Goal: Information Seeking & Learning: Check status

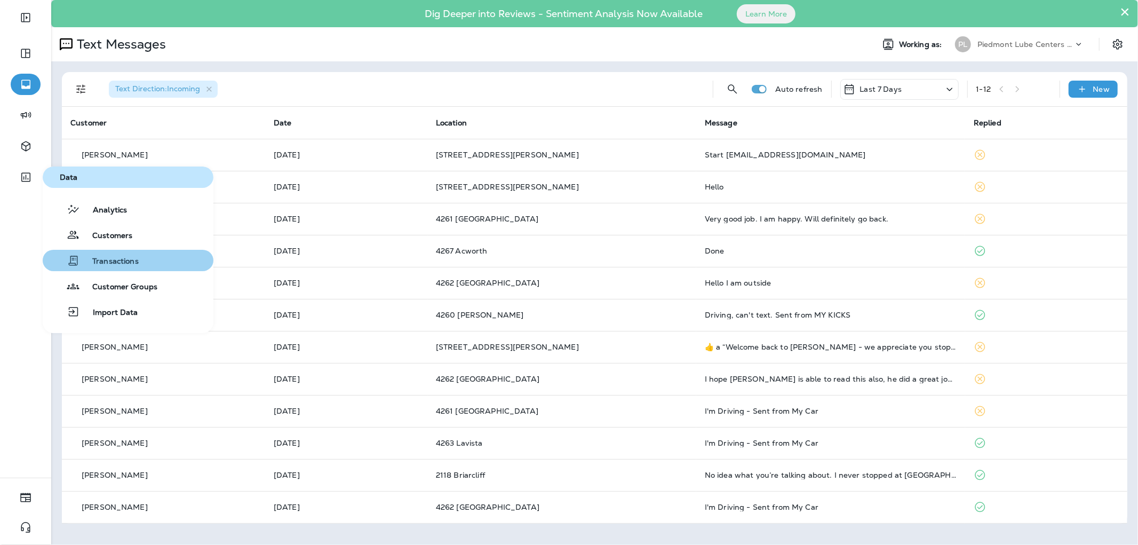
click at [124, 257] on span "Transactions" at bounding box center [109, 262] width 59 height 10
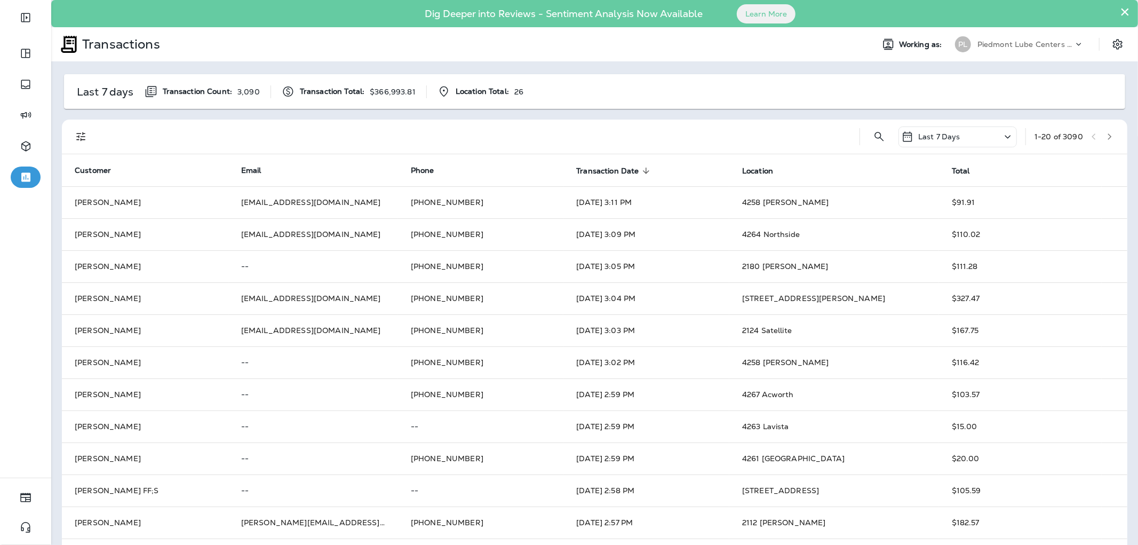
drag, startPoint x: 70, startPoint y: 132, endPoint x: 78, endPoint y: 134, distance: 8.4
click at [76, 134] on div at bounding box center [80, 136] width 21 height 21
click at [78, 134] on icon "Filters" at bounding box center [81, 136] width 13 height 13
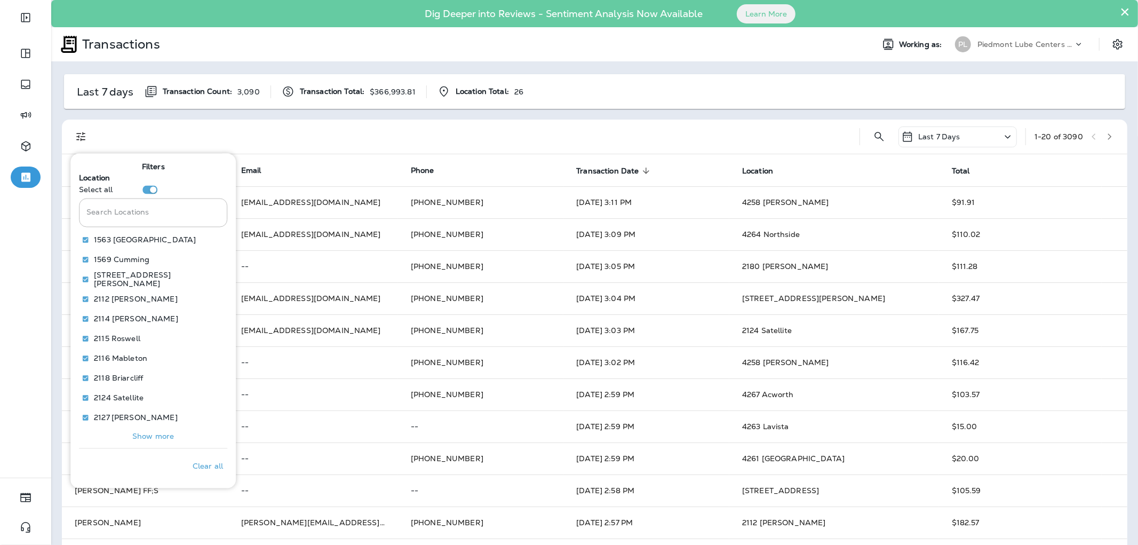
click at [147, 433] on p "Show more" at bounding box center [153, 436] width 42 height 9
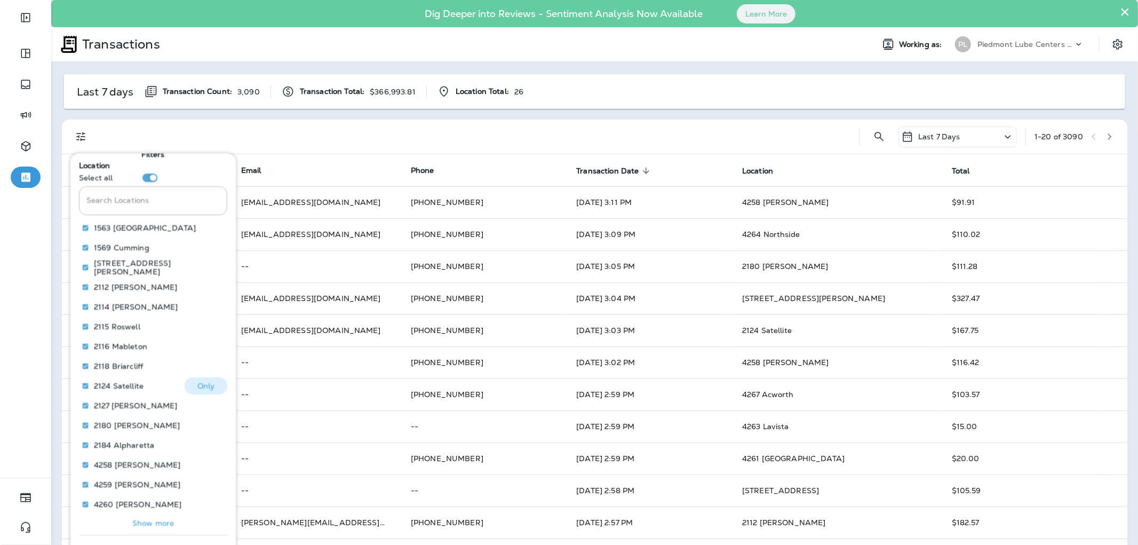
scroll to position [24, 0]
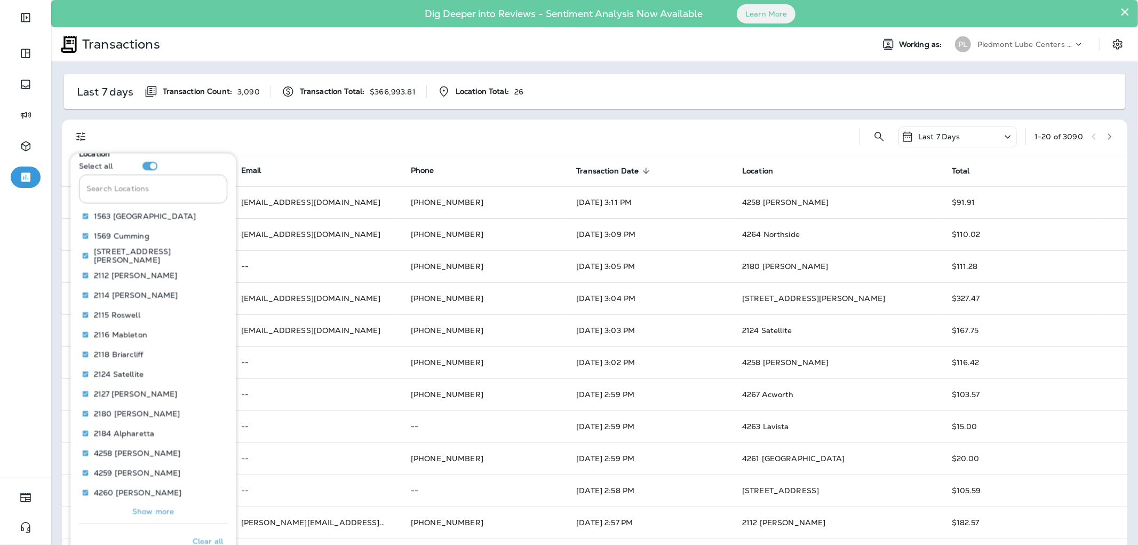
click at [149, 510] on p "Show more" at bounding box center [153, 510] width 42 height 9
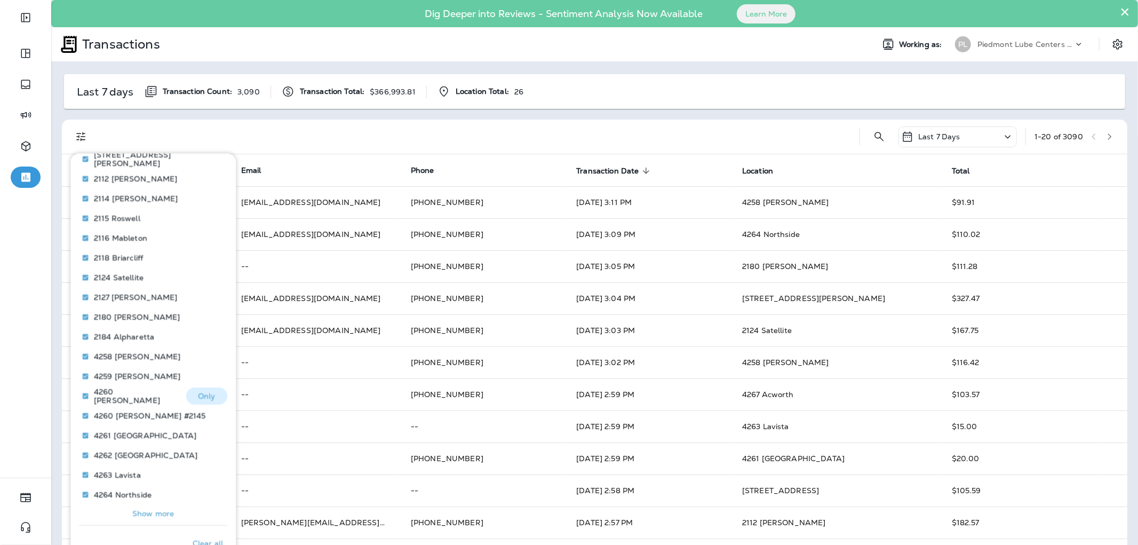
scroll to position [123, 0]
click at [156, 516] on button "Show more" at bounding box center [153, 510] width 148 height 15
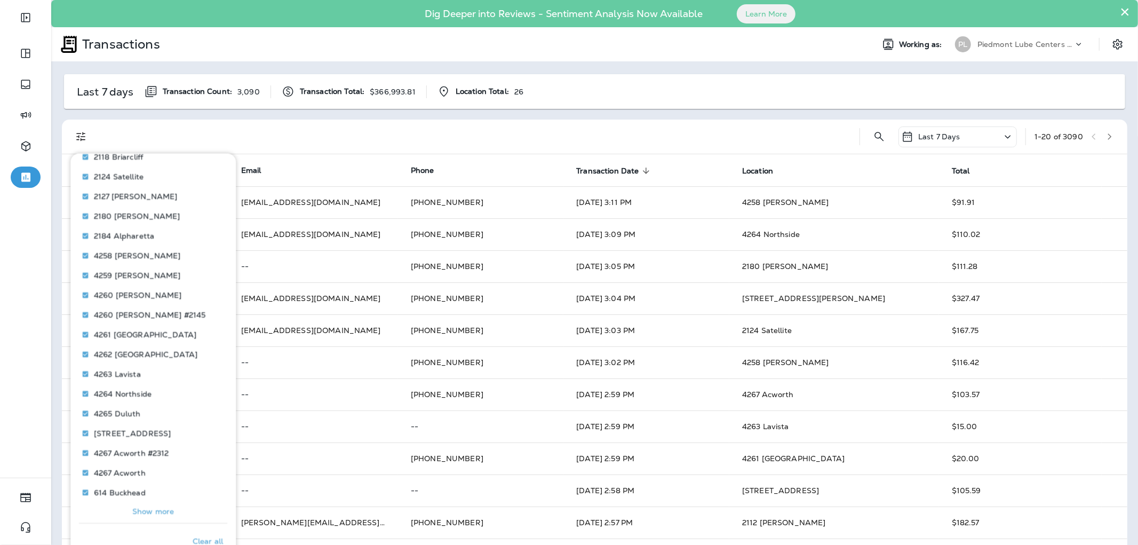
click at [157, 509] on p "Show more" at bounding box center [153, 510] width 42 height 9
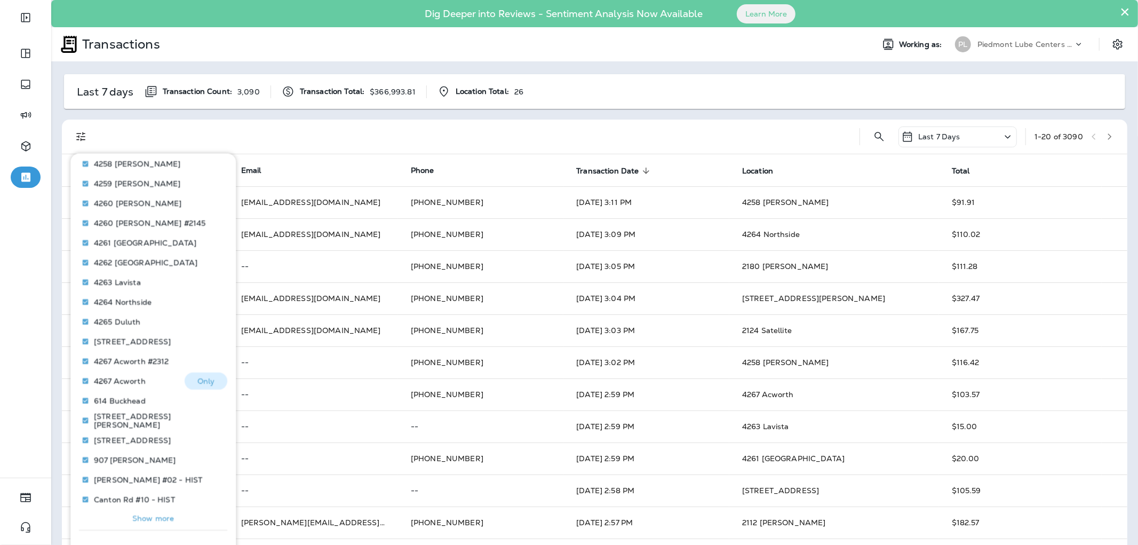
scroll to position [320, 0]
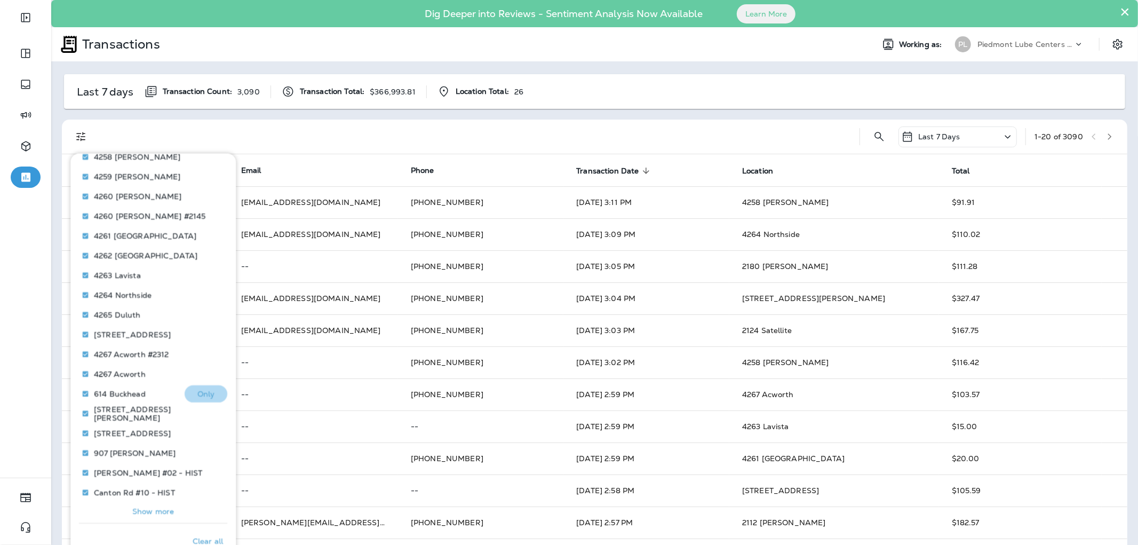
click at [209, 393] on button "Only" at bounding box center [206, 393] width 43 height 17
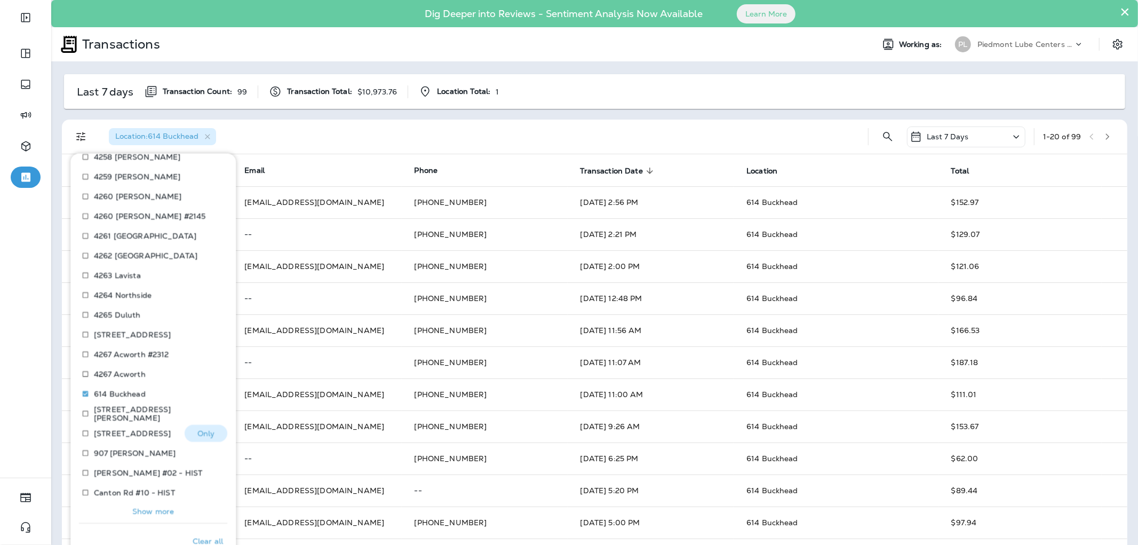
click at [203, 428] on p "Only" at bounding box center [206, 432] width 18 height 9
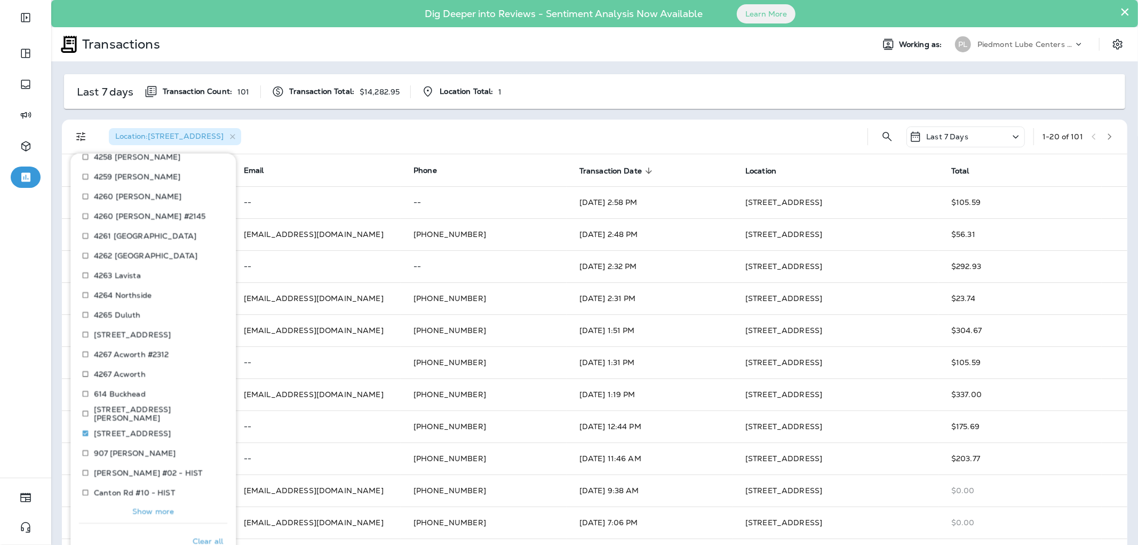
click at [959, 140] on div "Last 7 Days" at bounding box center [966, 136] width 118 height 21
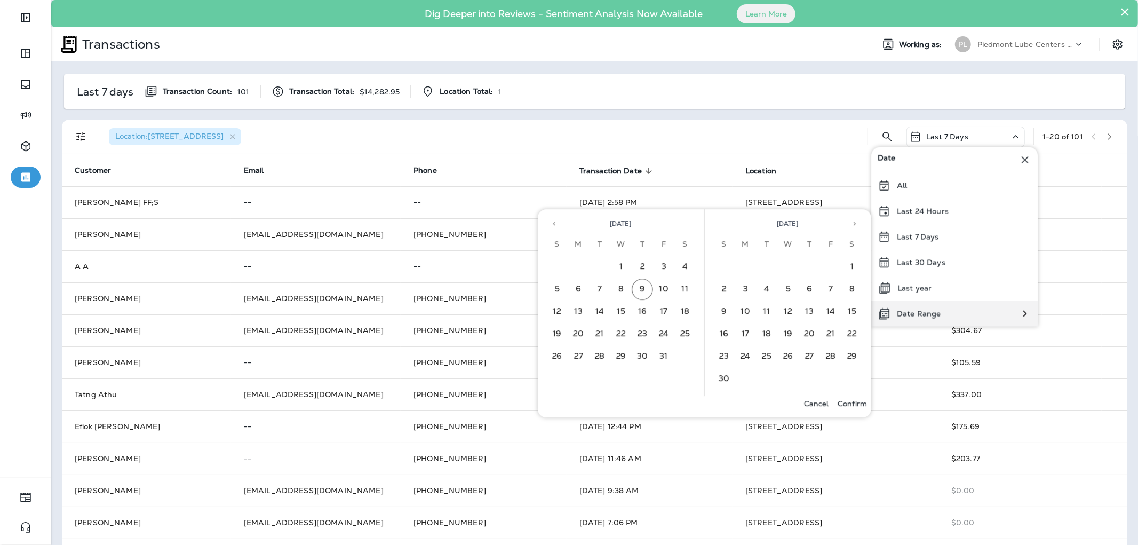
click at [945, 307] on div "Date Range" at bounding box center [909, 314] width 76 height 26
click at [615, 225] on span "[DATE]" at bounding box center [621, 223] width 22 height 9
click at [557, 224] on icon "Previous month" at bounding box center [554, 223] width 7 height 7
click at [659, 262] on button "1" at bounding box center [663, 266] width 21 height 21
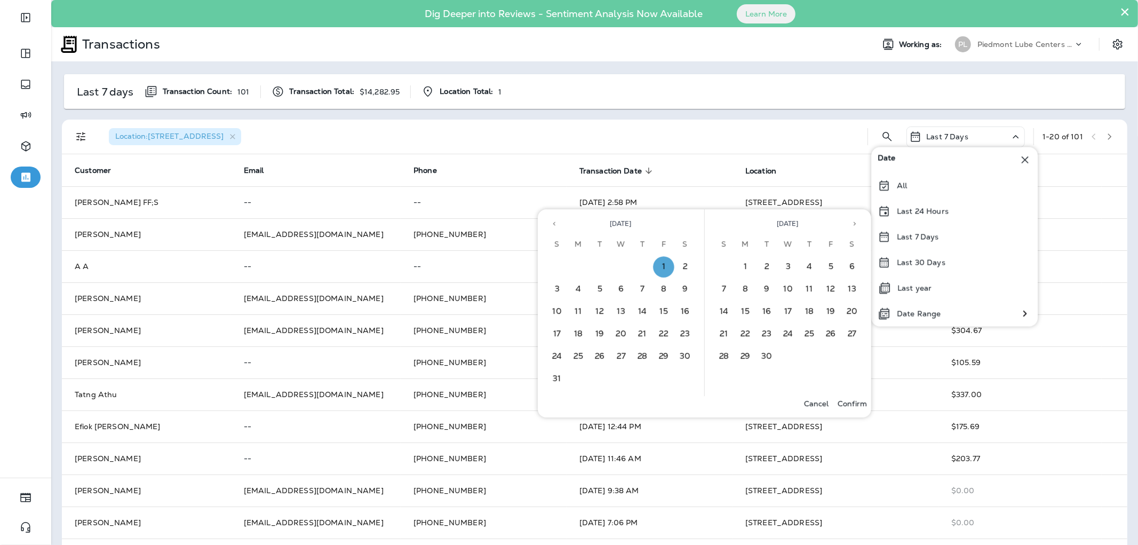
click at [858, 402] on p "Confirm" at bounding box center [852, 403] width 29 height 9
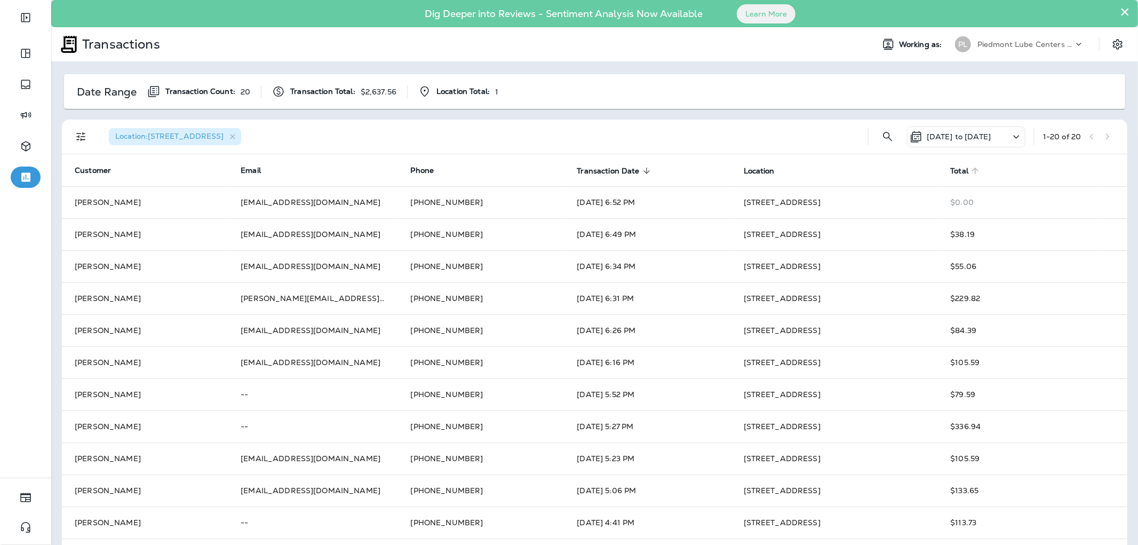
click at [951, 169] on span "Total" at bounding box center [959, 170] width 18 height 9
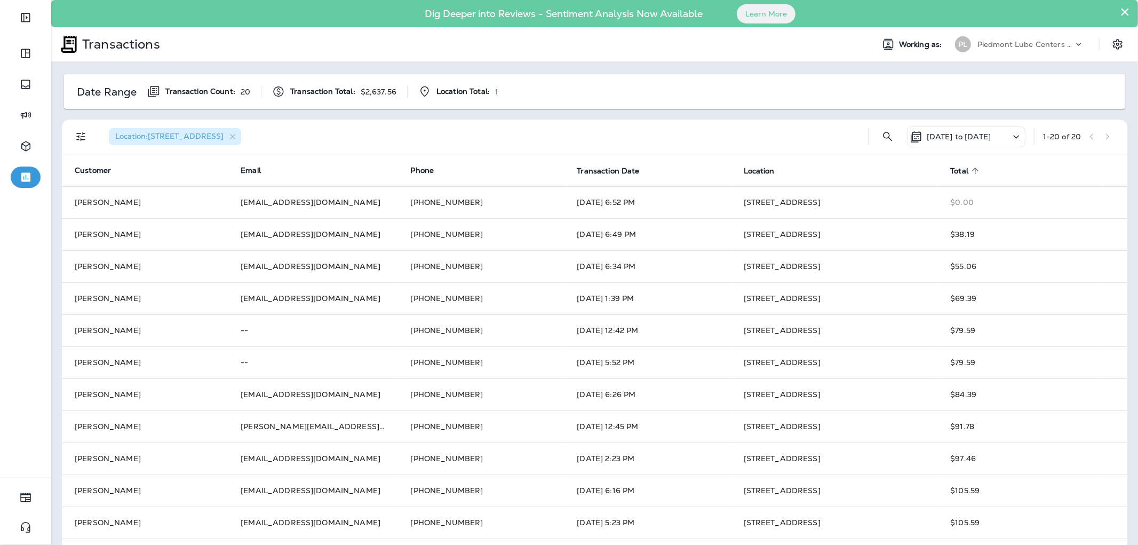
click at [950, 173] on span "Total" at bounding box center [959, 170] width 18 height 9
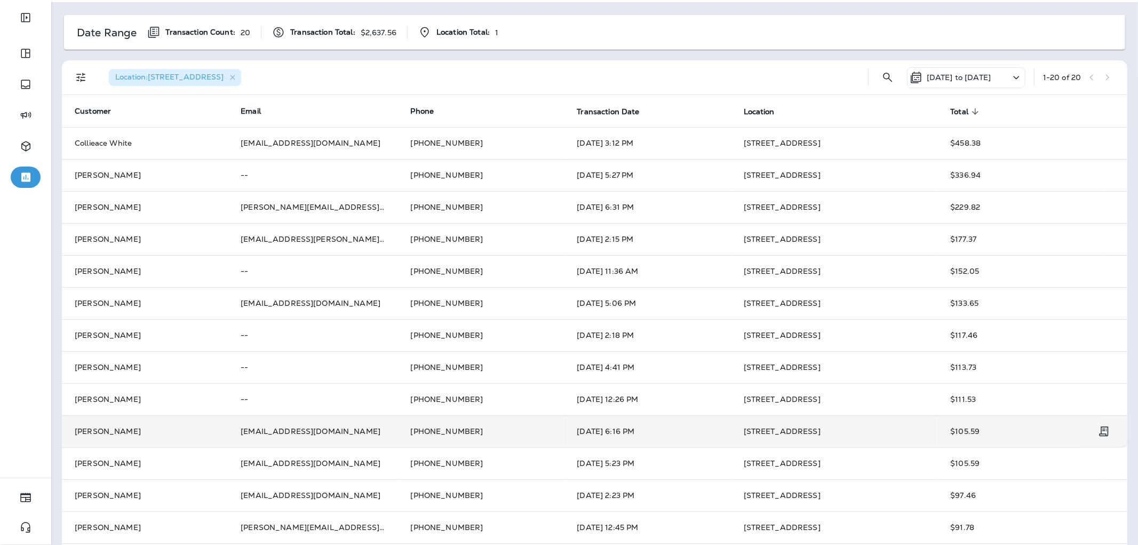
scroll to position [118, 0]
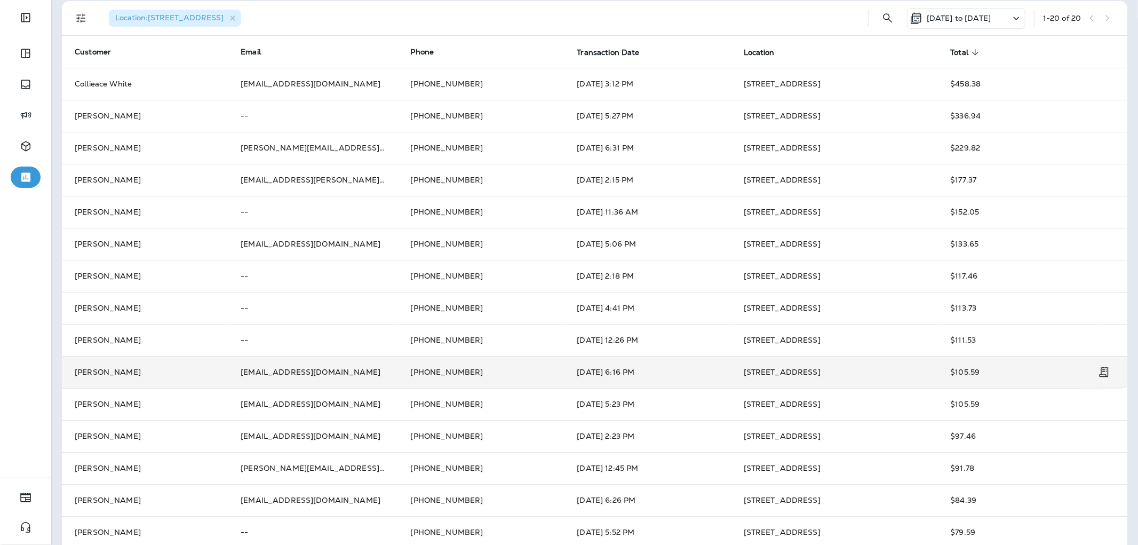
click at [875, 368] on td "[STREET_ADDRESS]" at bounding box center [834, 372] width 207 height 32
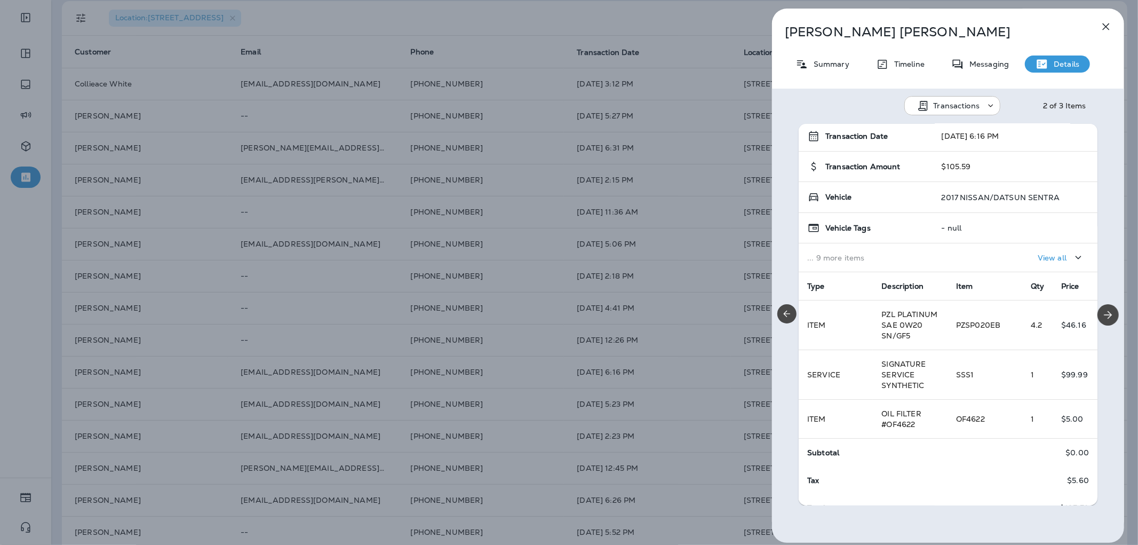
scroll to position [61, 0]
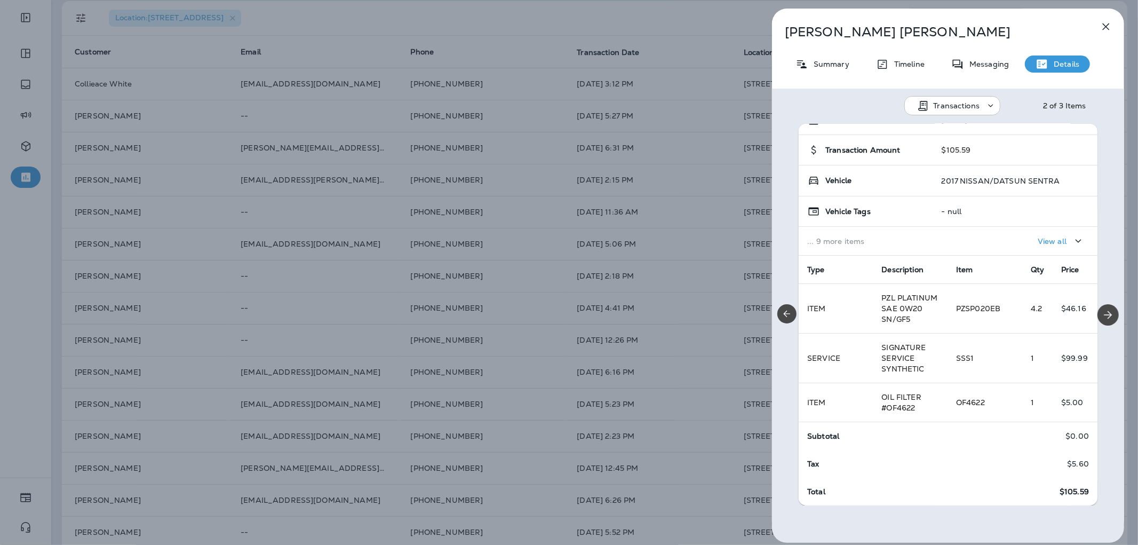
click at [1039, 234] on div "View all" at bounding box center [1061, 240] width 47 height 13
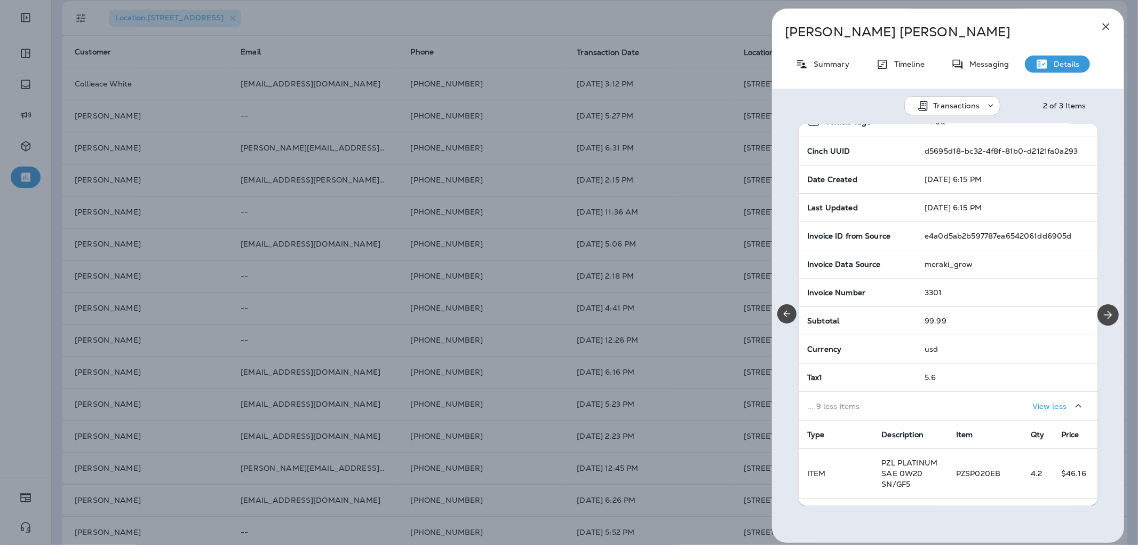
scroll to position [0, 0]
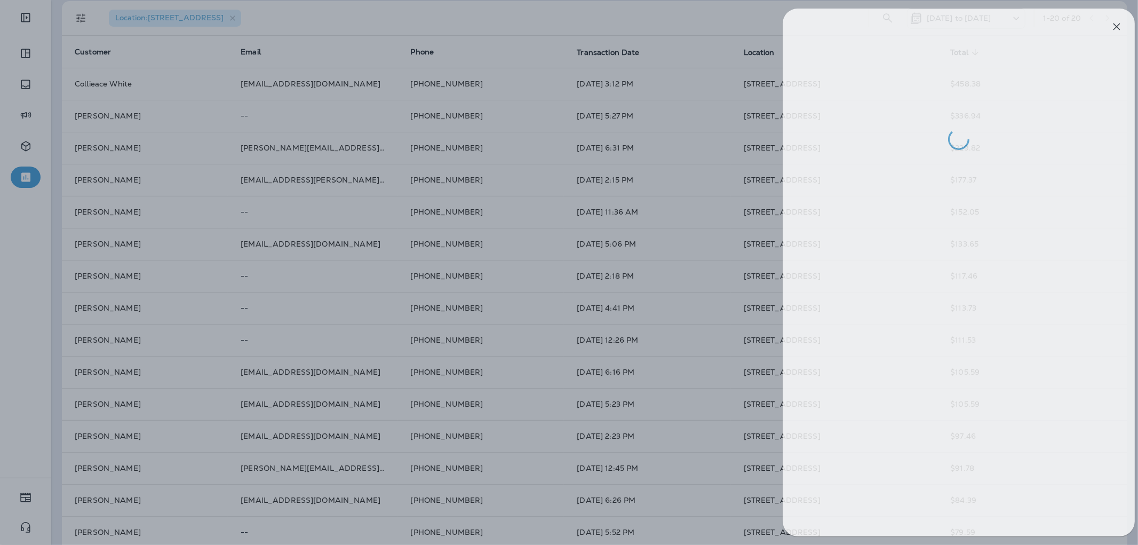
click at [699, 348] on div at bounding box center [580, 272] width 1138 height 545
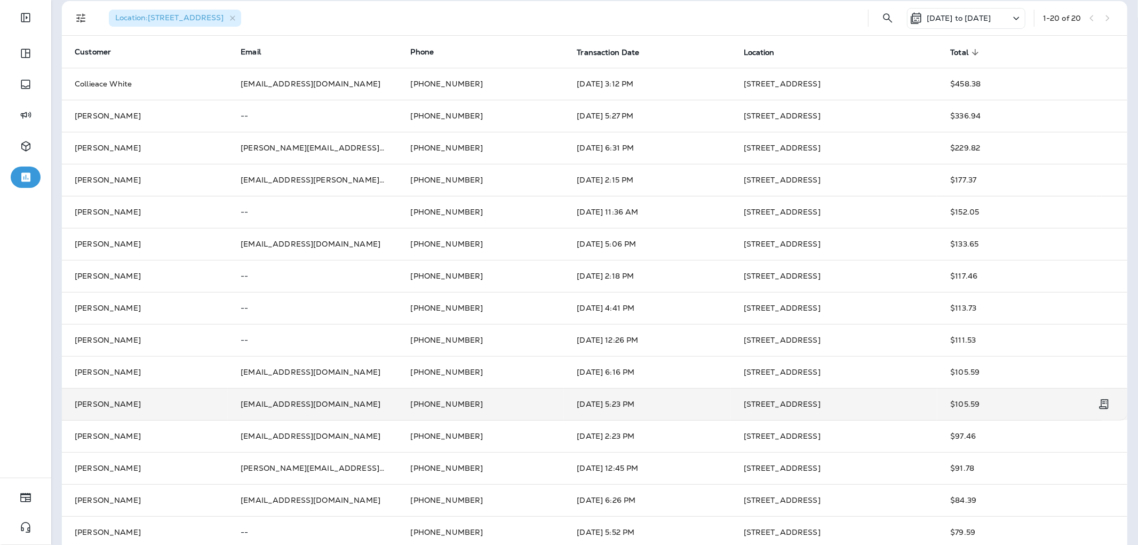
click at [809, 411] on td "[STREET_ADDRESS]" at bounding box center [834, 404] width 207 height 32
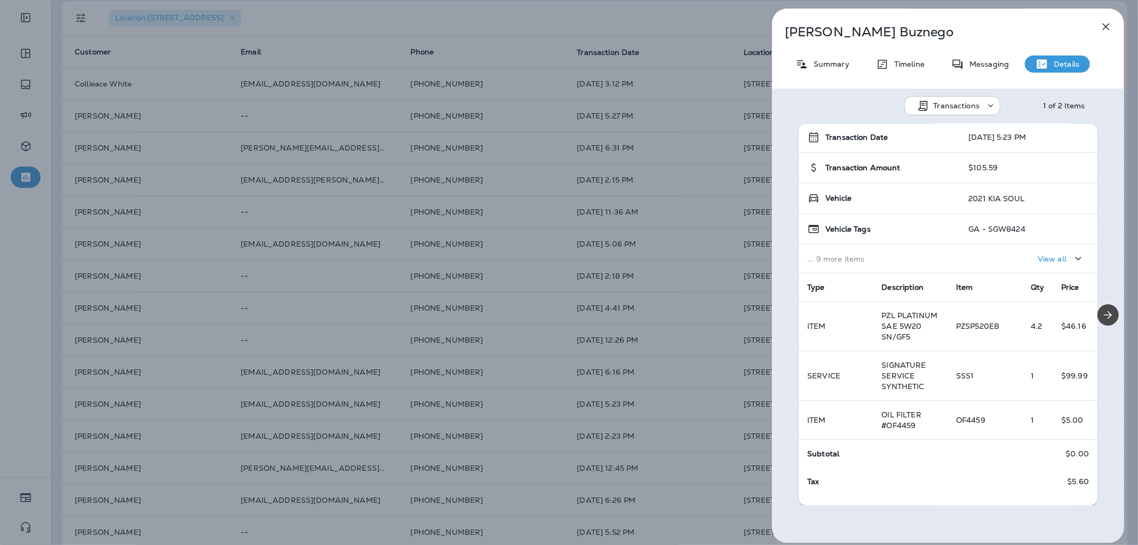
scroll to position [61, 0]
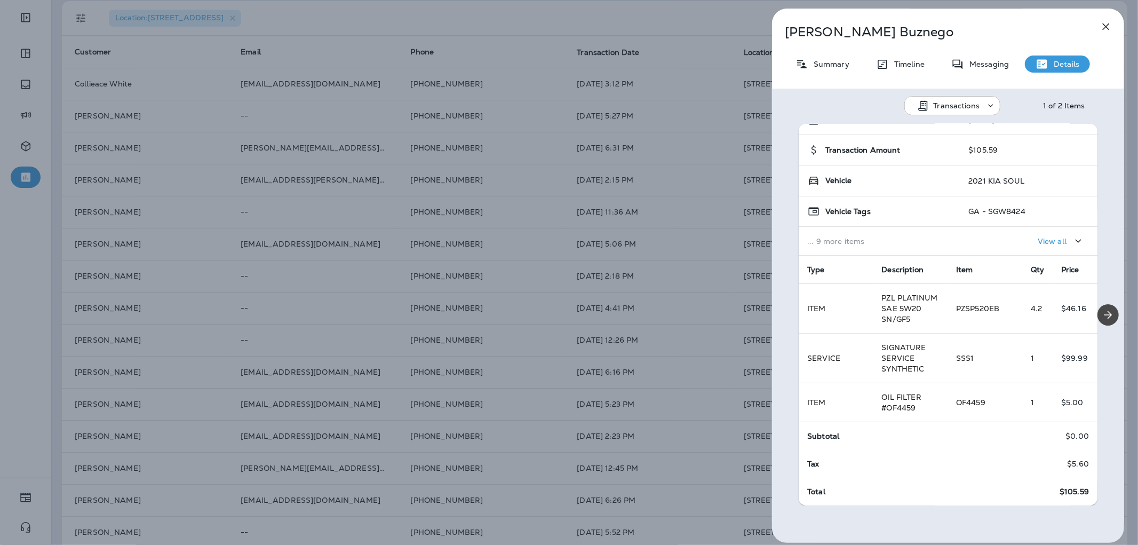
click at [200, 333] on div "[PERSON_NAME] Summary Timeline Messaging Details Transactions 1 of 2 Items Loca…" at bounding box center [569, 272] width 1138 height 545
